Goal: Task Accomplishment & Management: Complete application form

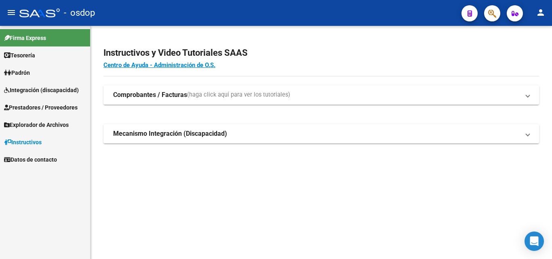
click at [29, 107] on span "Prestadores / Proveedores" at bounding box center [41, 107] width 74 height 9
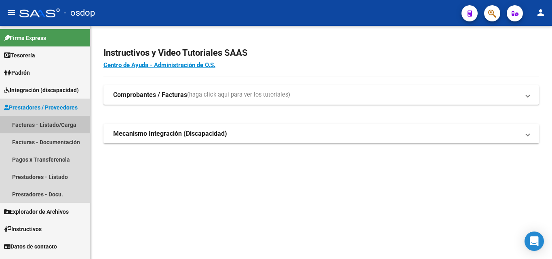
click at [46, 126] on link "Facturas - Listado/Carga" at bounding box center [45, 124] width 90 height 17
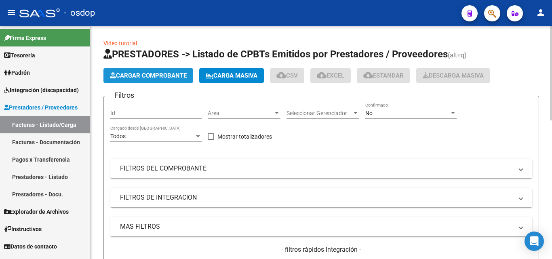
click at [167, 77] on span "Cargar Comprobante" at bounding box center [148, 75] width 77 height 7
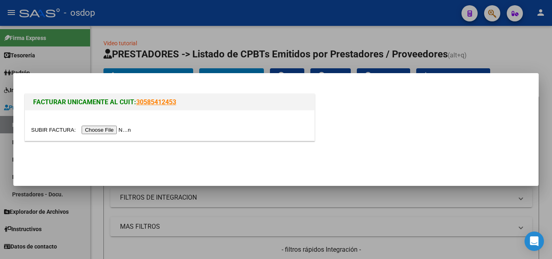
click at [115, 131] on input "file" at bounding box center [82, 130] width 102 height 8
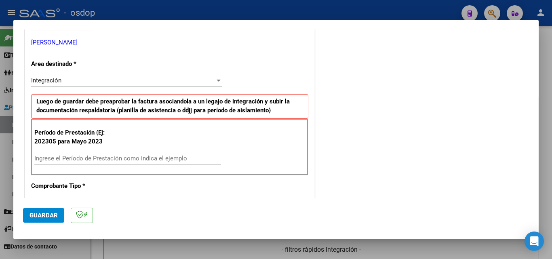
scroll to position [162, 0]
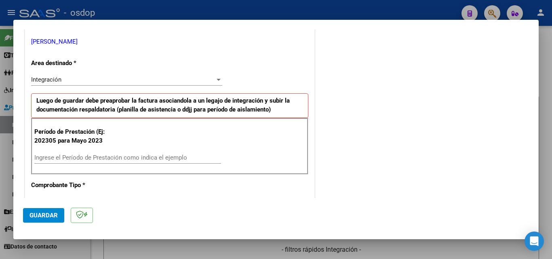
click at [71, 157] on input "Ingrese el Período de Prestación como indica el ejemplo" at bounding box center [127, 157] width 187 height 7
type input "202507"
click at [44, 218] on span "Guardar" at bounding box center [43, 215] width 28 height 7
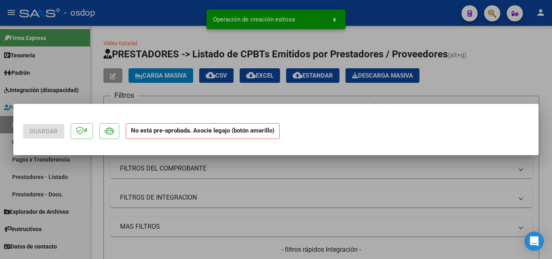
scroll to position [0, 0]
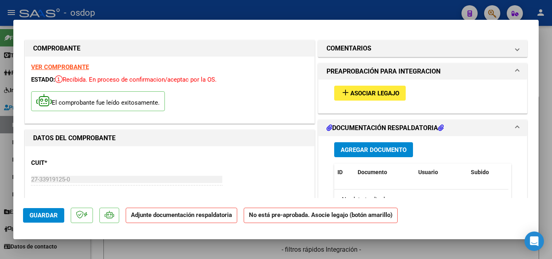
click at [341, 94] on mat-icon "add" at bounding box center [345, 93] width 10 height 10
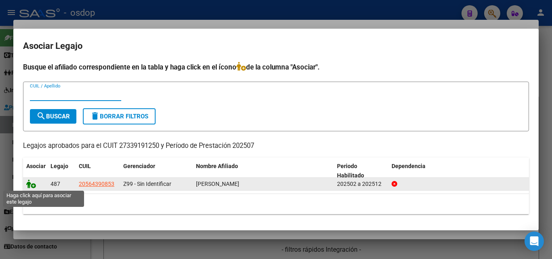
click at [32, 183] on icon at bounding box center [31, 183] width 10 height 9
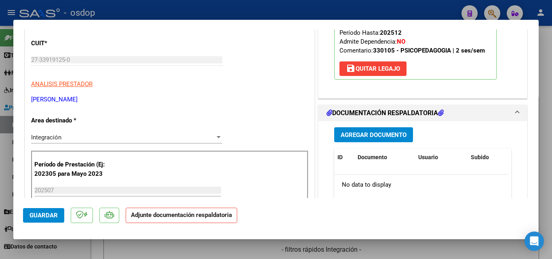
scroll to position [121, 0]
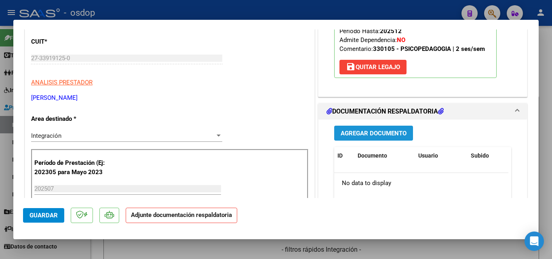
click at [370, 132] on span "Agregar Documento" at bounding box center [373, 133] width 66 height 7
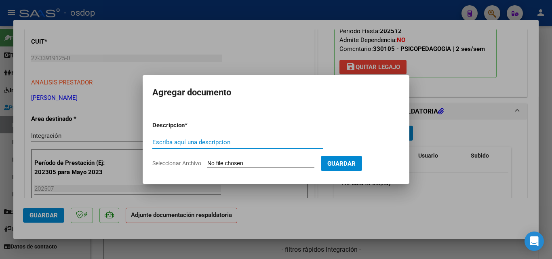
click at [187, 144] on input "Escriba aquí una descripcion" at bounding box center [237, 142] width 170 height 7
type input "ddjj"
click at [218, 162] on input "Seleccionar Archivo" at bounding box center [260, 164] width 107 height 8
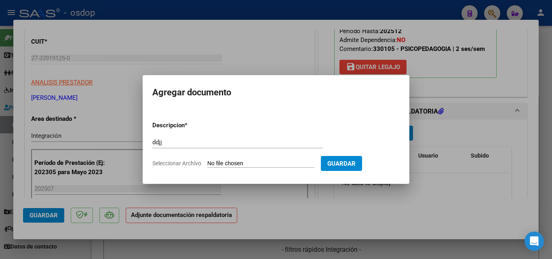
type input "C:\fakepath\asistenfiaFabriJulio.pdf"
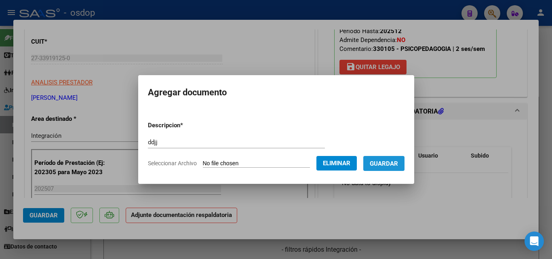
click at [395, 165] on span "Guardar" at bounding box center [384, 163] width 28 height 7
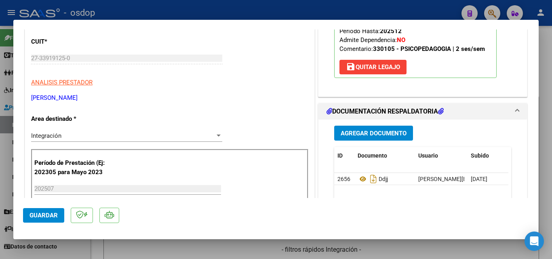
click at [331, 6] on div at bounding box center [276, 129] width 552 height 259
type input "$ 0,00"
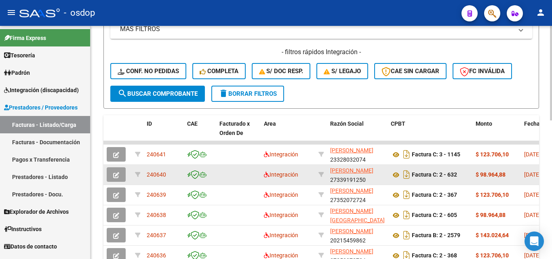
scroll to position [202, 0]
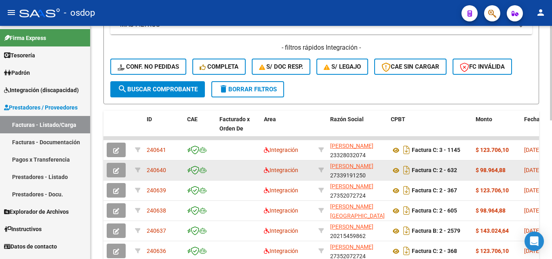
drag, startPoint x: 168, startPoint y: 167, endPoint x: 147, endPoint y: 169, distance: 21.1
click at [147, 169] on div "240640" at bounding box center [164, 170] width 34 height 9
copy span "240640"
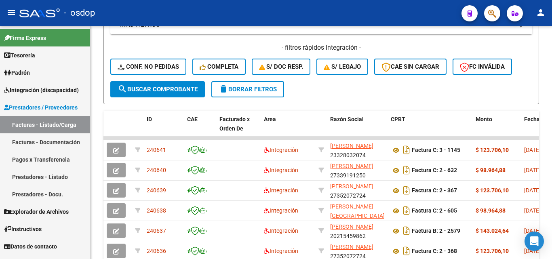
scroll to position [0, 0]
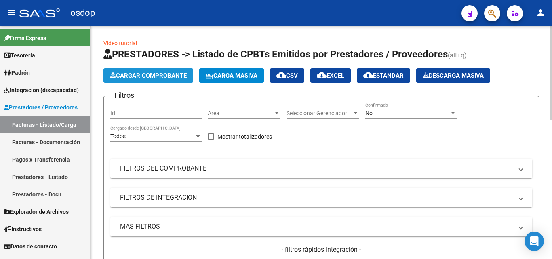
click at [167, 78] on span "Cargar Comprobante" at bounding box center [148, 75] width 77 height 7
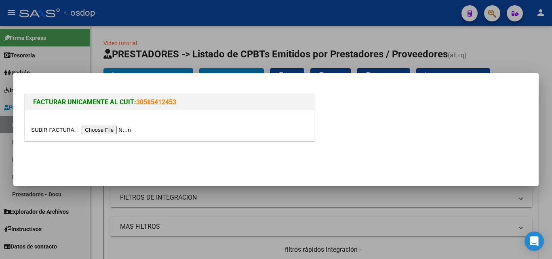
click at [116, 130] on input "file" at bounding box center [82, 130] width 102 height 8
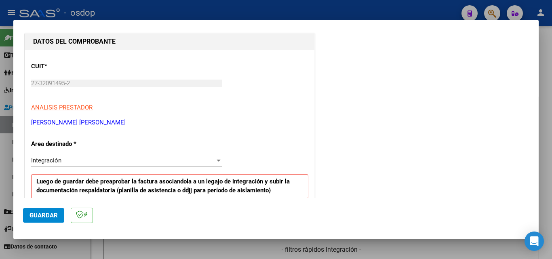
scroll to position [162, 0]
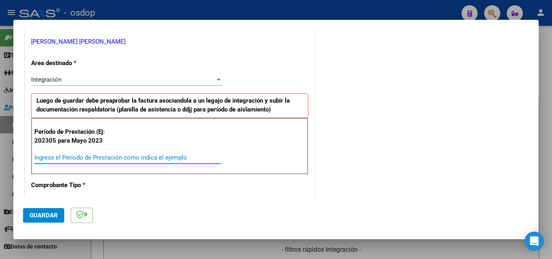
click at [82, 159] on input "Ingrese el Período de Prestación como indica el ejemplo" at bounding box center [127, 157] width 187 height 7
type input "202507"
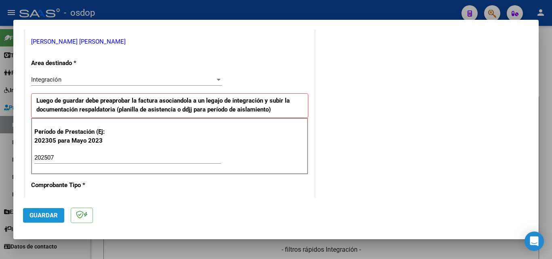
click at [44, 214] on span "Guardar" at bounding box center [43, 215] width 28 height 7
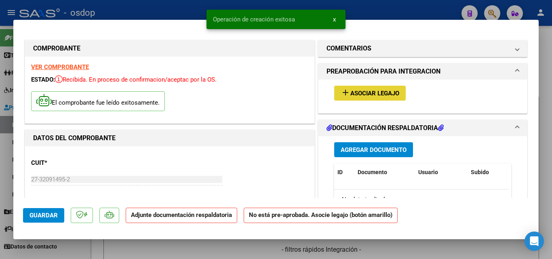
click at [342, 92] on mat-icon "add" at bounding box center [345, 93] width 10 height 10
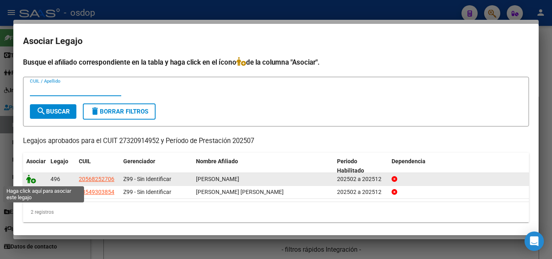
click at [30, 179] on icon at bounding box center [31, 178] width 10 height 9
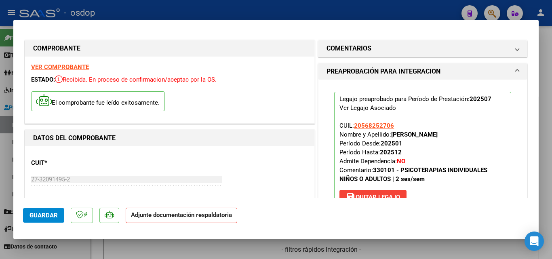
scroll to position [162, 0]
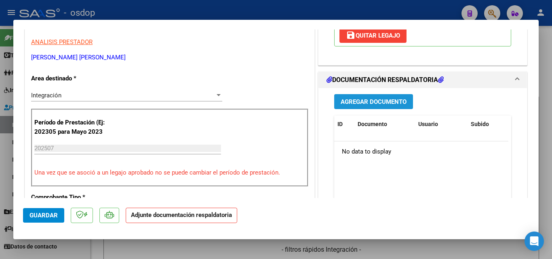
click at [388, 102] on span "Agregar Documento" at bounding box center [373, 101] width 66 height 7
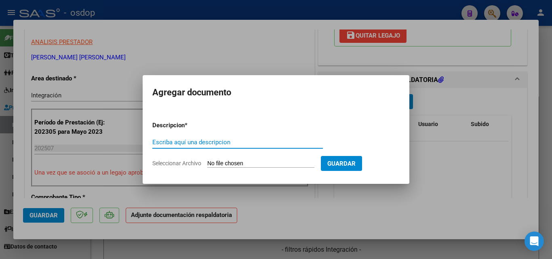
click at [194, 137] on div "Escriba aquí una descripcion" at bounding box center [237, 142] width 170 height 12
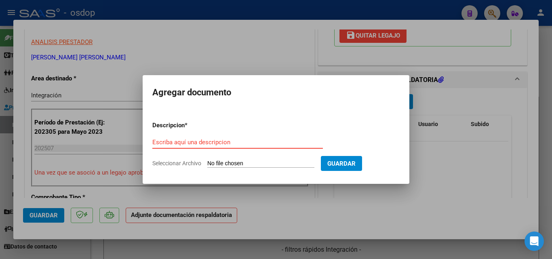
click at [193, 145] on input "Escriba aquí una descripcion" at bounding box center [237, 142] width 170 height 7
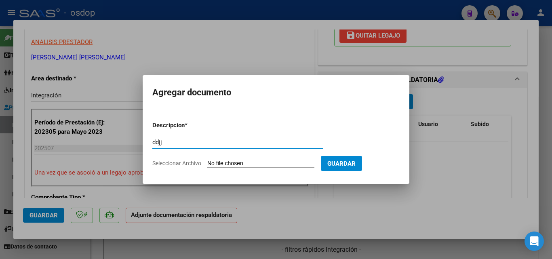
type input "ddjj"
click at [224, 165] on input "Seleccionar Archivo" at bounding box center [260, 164] width 107 height 8
type input "C:\fakepath\ASISTENCIA [PERSON_NAME].pdf"
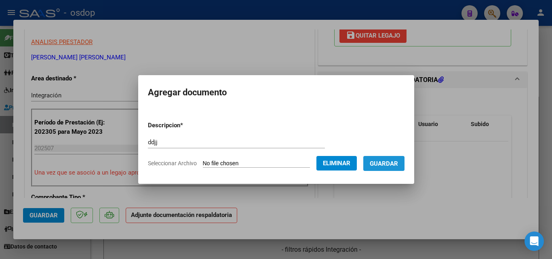
click at [398, 162] on span "Guardar" at bounding box center [384, 163] width 28 height 7
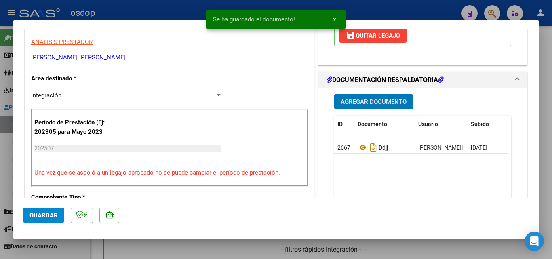
click at [352, 5] on div "Se ha guardado el documento! x" at bounding box center [276, 19] width 158 height 39
click at [365, 6] on div at bounding box center [276, 129] width 552 height 259
type input "$ 0,00"
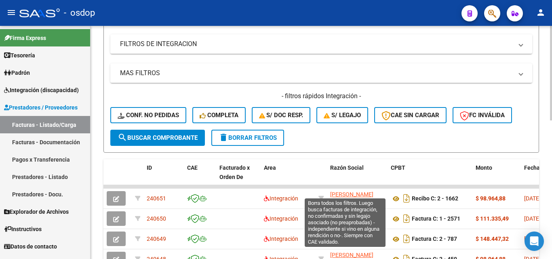
scroll to position [242, 0]
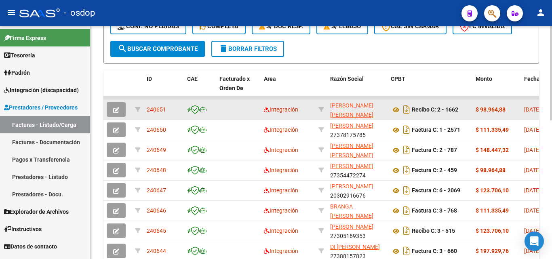
drag, startPoint x: 171, startPoint y: 109, endPoint x: 147, endPoint y: 111, distance: 23.9
click at [147, 111] on div "240651" at bounding box center [164, 109] width 34 height 9
copy span "240651"
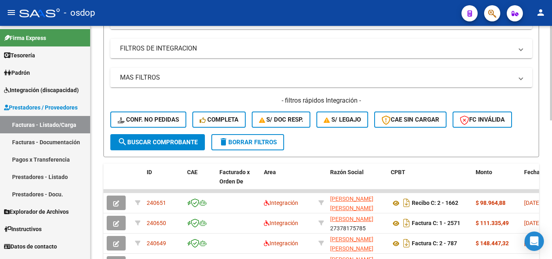
scroll to position [162, 0]
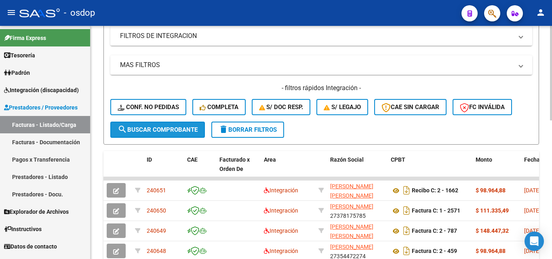
click at [180, 130] on span "search Buscar Comprobante" at bounding box center [158, 129] width 80 height 7
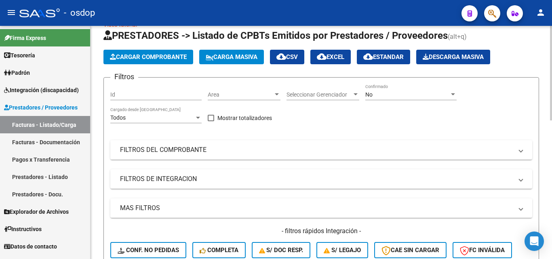
scroll to position [0, 0]
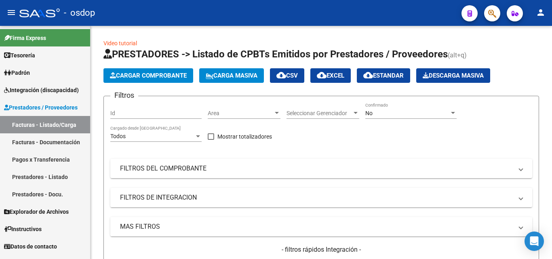
click at [35, 176] on link "Prestadores - Listado" at bounding box center [45, 176] width 90 height 17
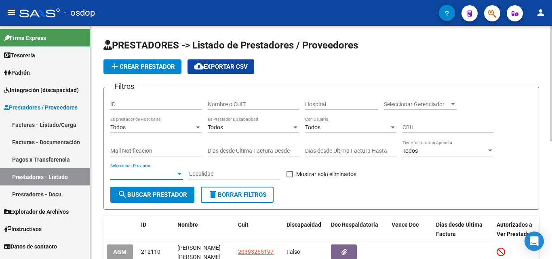
click at [180, 174] on div at bounding box center [179, 174] width 4 height 2
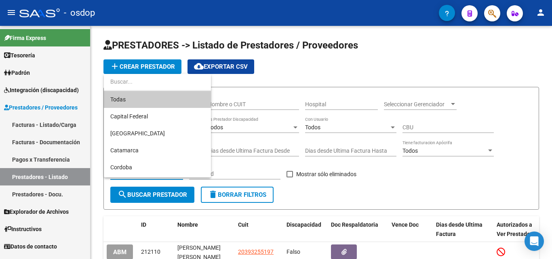
click at [397, 172] on div at bounding box center [276, 129] width 552 height 259
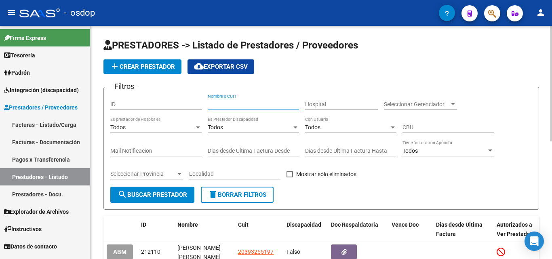
click at [226, 102] on input "Nombre o CUIT" at bounding box center [253, 104] width 91 height 7
click at [225, 105] on input "Nombre o CUIT" at bounding box center [253, 104] width 91 height 7
type input "2737322287"
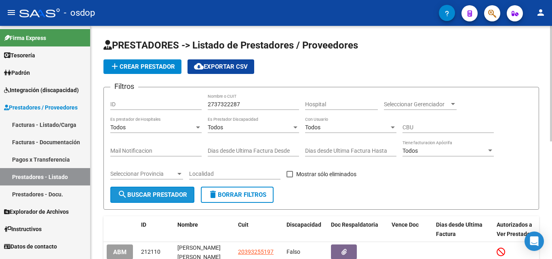
click at [164, 194] on span "search Buscar Prestador" at bounding box center [152, 194] width 69 height 7
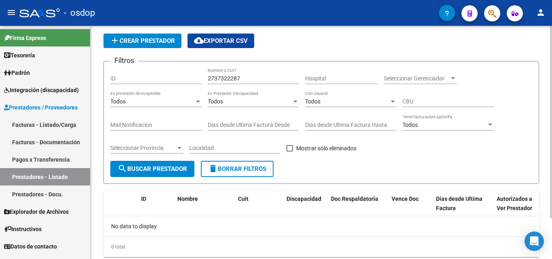
scroll to position [50, 0]
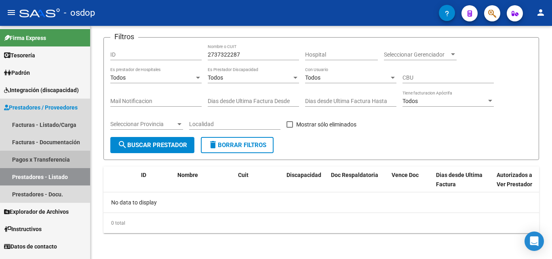
click at [49, 160] on link "Pagos x Transferencia" at bounding box center [45, 159] width 90 height 17
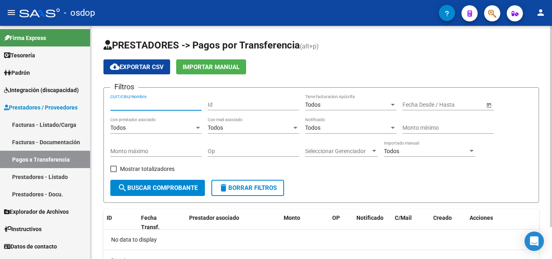
click at [145, 103] on input "CUIT/CBU/Nombre" at bounding box center [155, 104] width 91 height 7
type input "27373228287"
click at [173, 188] on span "search Buscar Comprobante" at bounding box center [158, 187] width 80 height 7
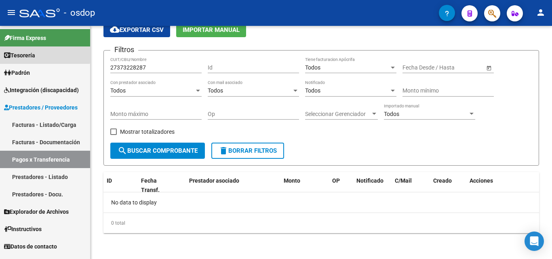
click at [31, 53] on span "Tesorería" at bounding box center [19, 55] width 31 height 9
